Goal: Task Accomplishment & Management: Use online tool/utility

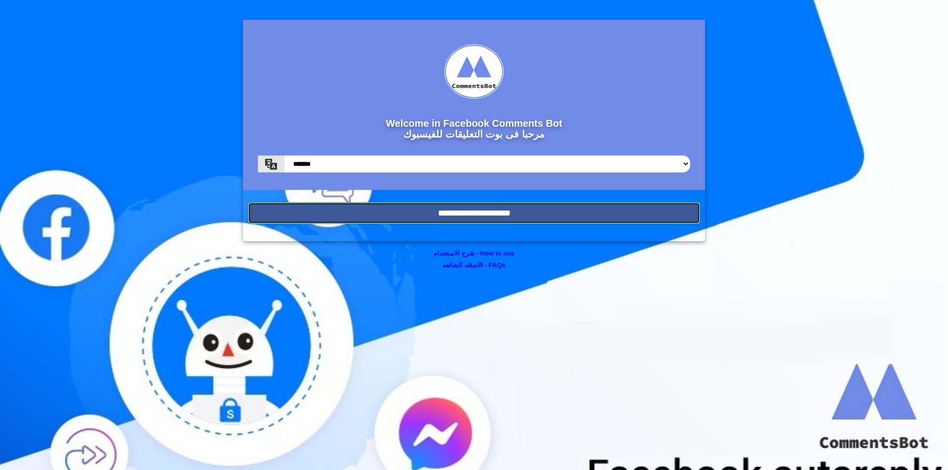
click at [440, 205] on input "**********" at bounding box center [474, 213] width 452 height 22
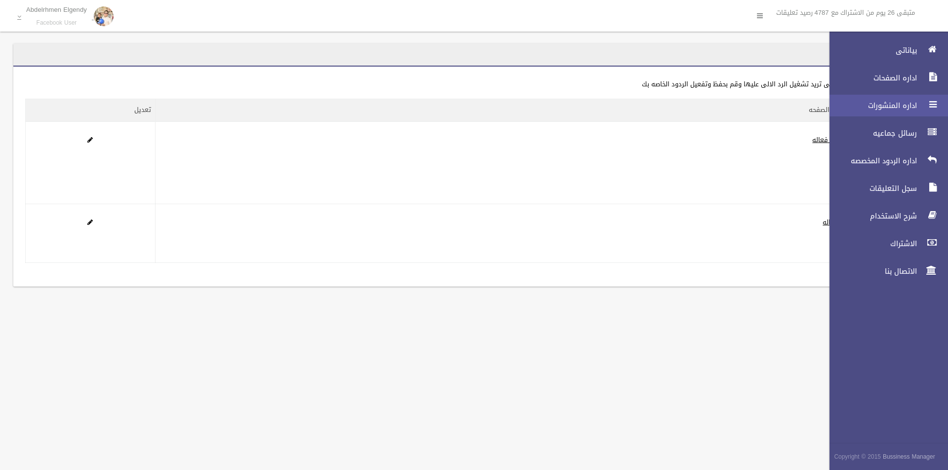
click at [897, 110] on span "اداره المنشورات" at bounding box center [870, 106] width 99 height 10
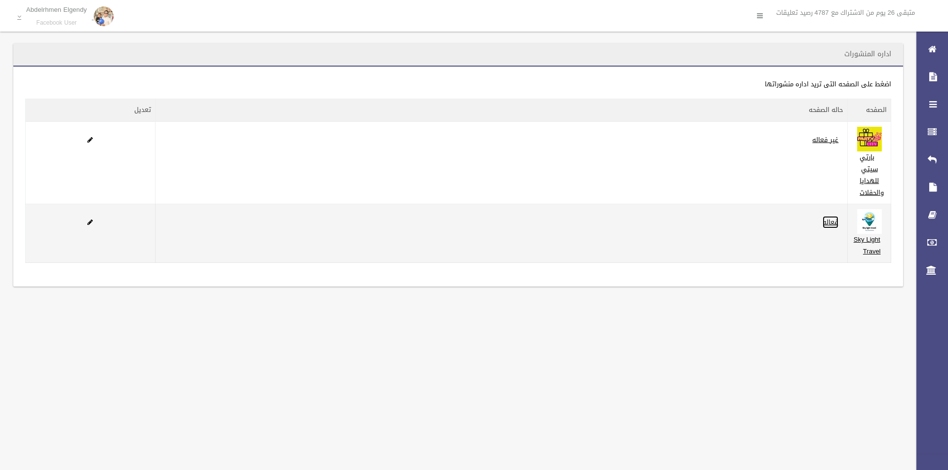
click at [824, 224] on link "فعاله" at bounding box center [830, 222] width 16 height 12
